Goal: Information Seeking & Learning: Learn about a topic

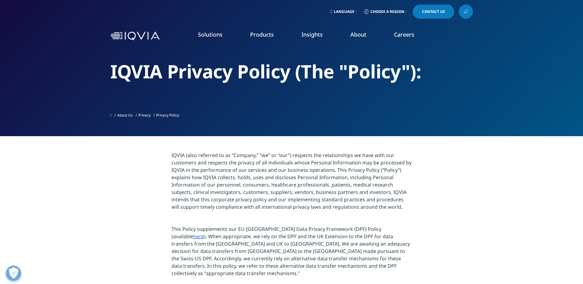
click at [140, 36] on img at bounding box center [134, 36] width 49 height 9
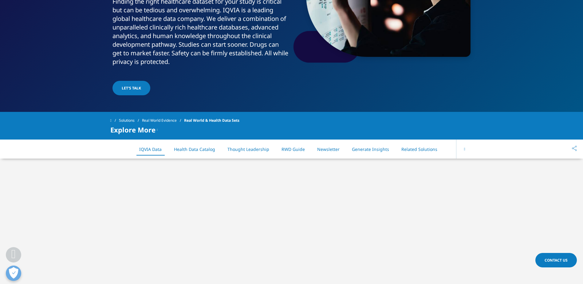
drag, startPoint x: 150, startPoint y: 151, endPoint x: 246, endPoint y: 169, distance: 97.2
click at [150, 151] on link "IQVIA Data" at bounding box center [150, 149] width 22 height 6
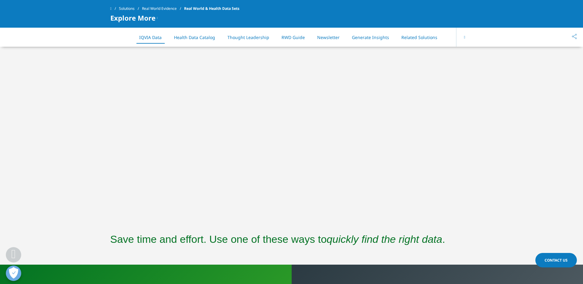
scroll to position [243, 0]
